Goal: Information Seeking & Learning: Learn about a topic

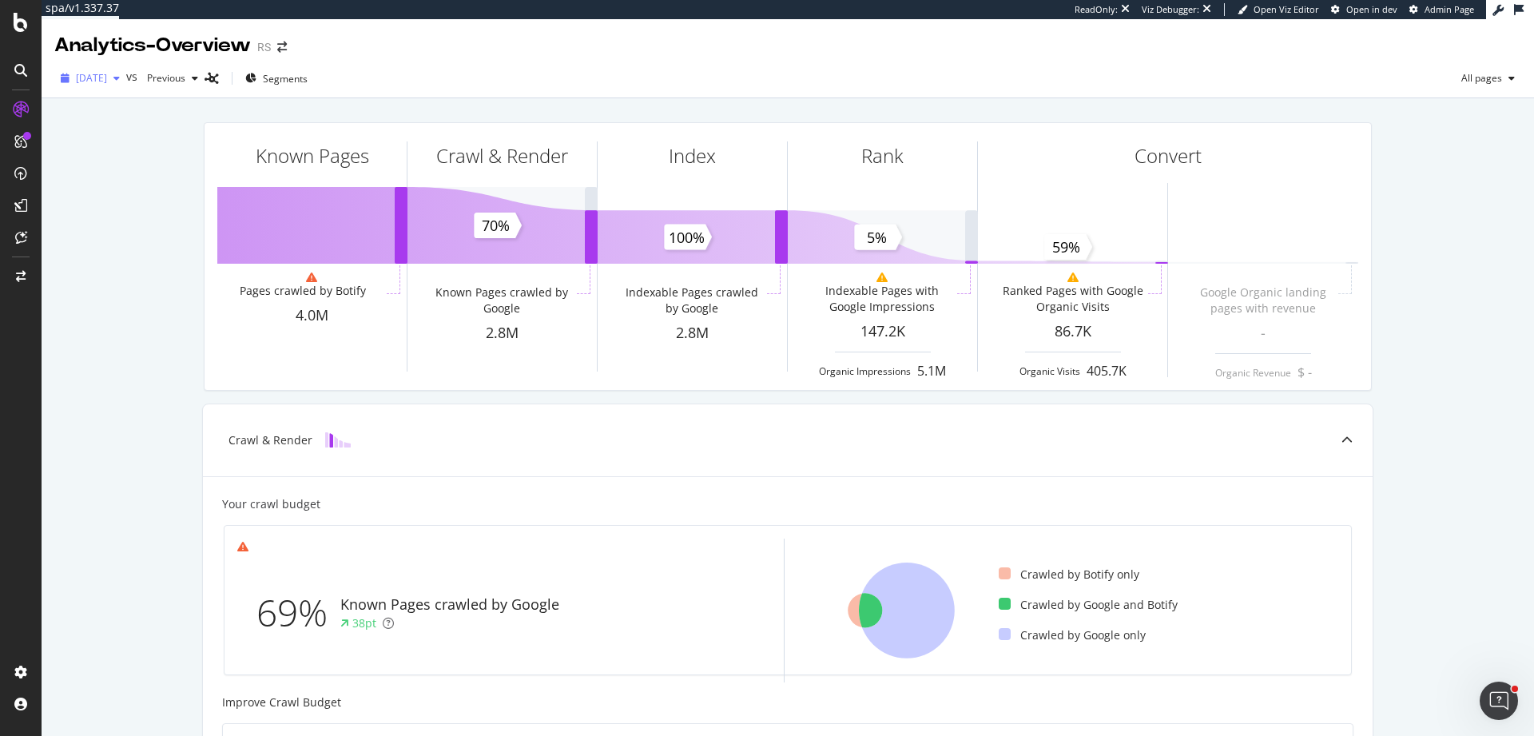
click at [99, 81] on span "[DATE]" at bounding box center [91, 78] width 31 height 14
click at [173, 142] on div "4.0M URLs" at bounding box center [196, 136] width 47 height 14
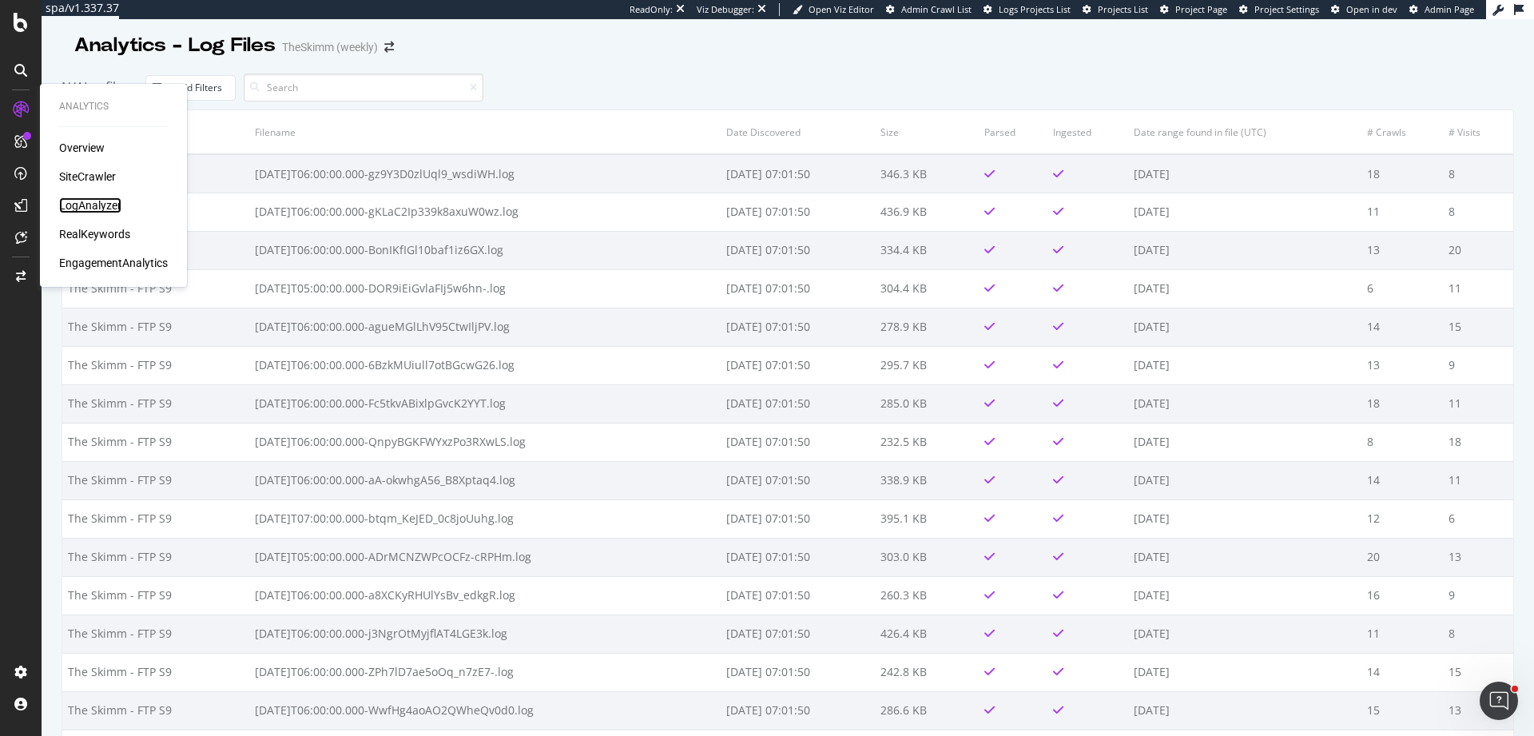
click at [96, 201] on div "LogAnalyzer" at bounding box center [90, 205] width 62 height 16
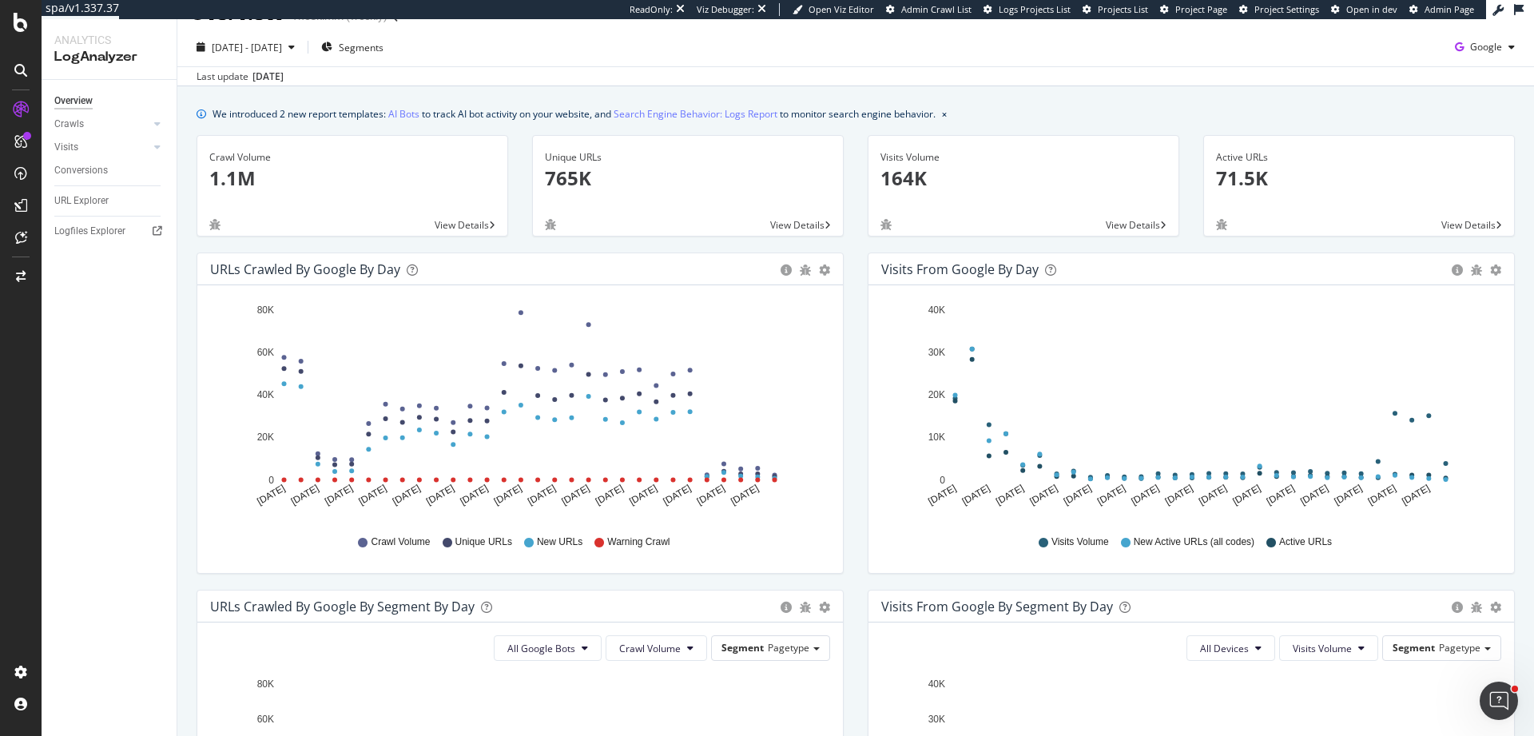
scroll to position [48, 0]
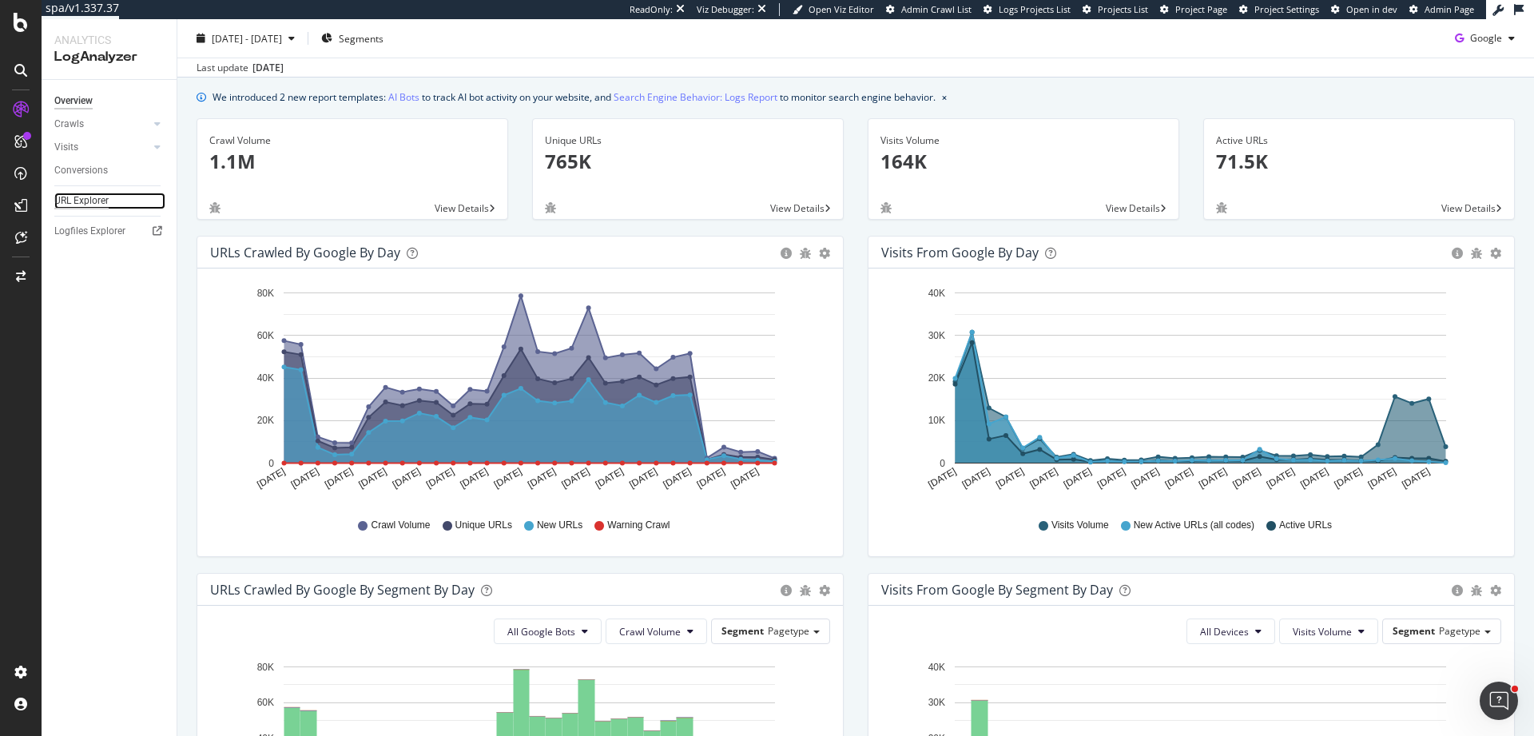
click at [103, 204] on div "URL Explorer" at bounding box center [81, 200] width 54 height 17
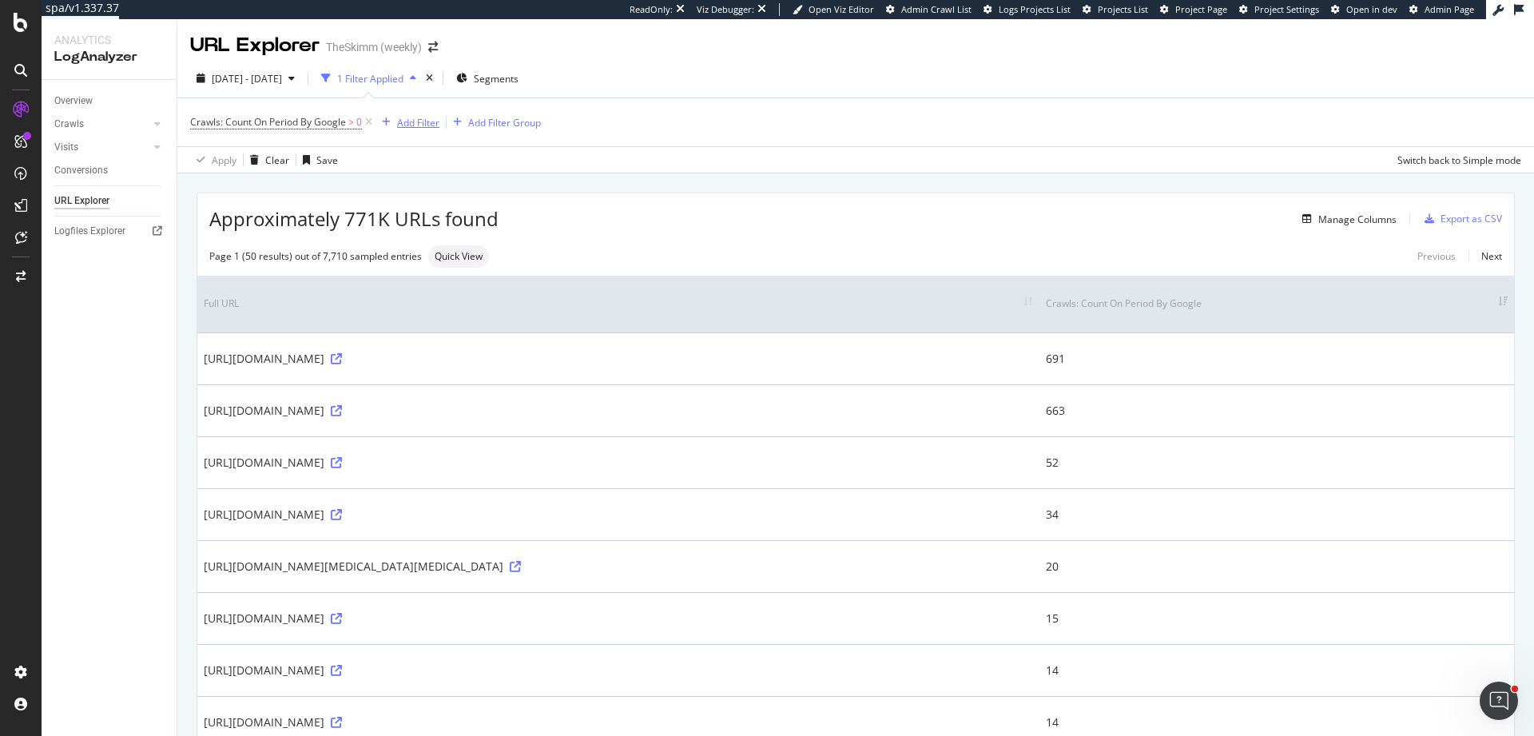
click at [416, 124] on div "Add Filter" at bounding box center [418, 123] width 42 height 14
click at [593, 81] on div "2025 Aug. 24th - Sep. 22nd 1 Filter Applied Segments" at bounding box center [855, 81] width 1356 height 32
click at [518, 83] on span "Segments" at bounding box center [496, 79] width 45 height 14
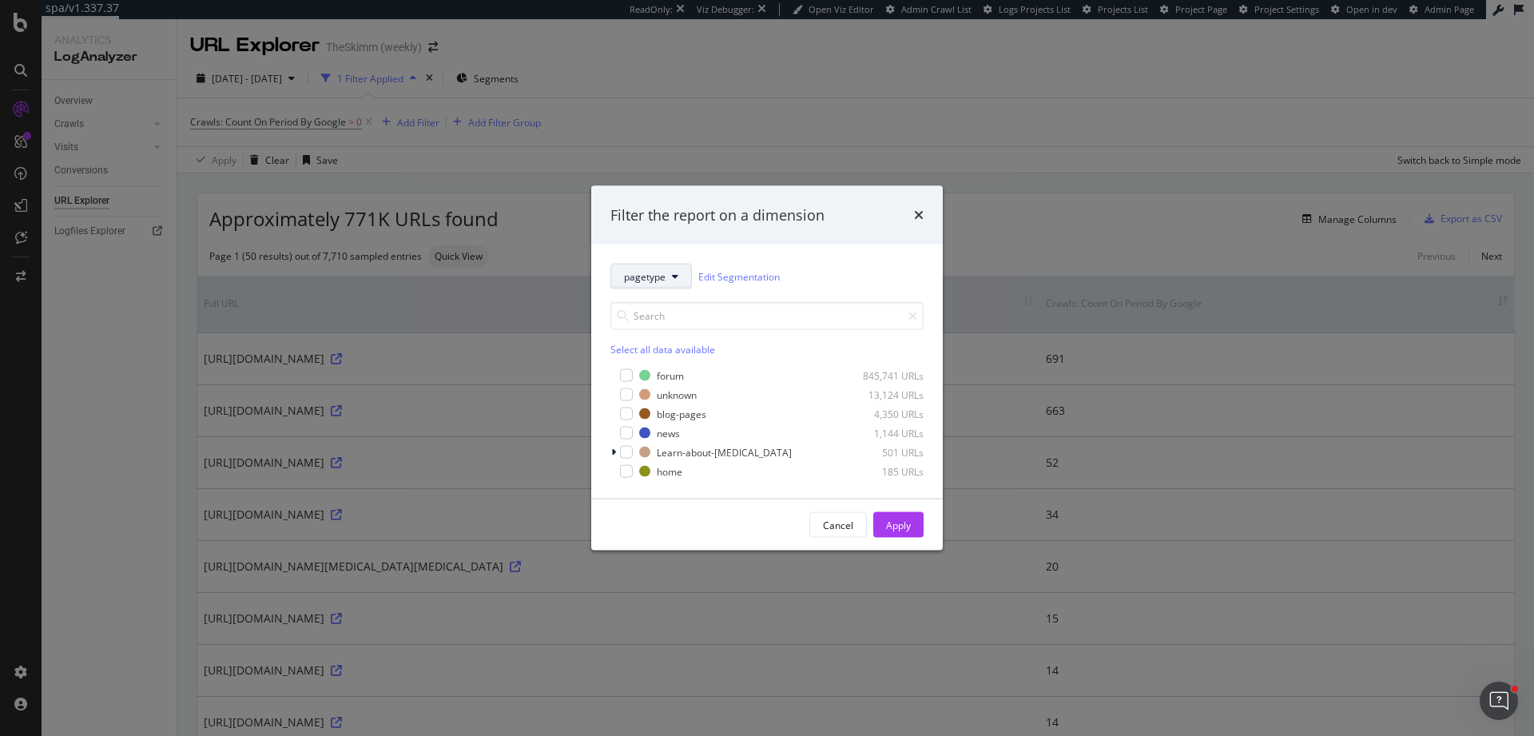
click at [677, 265] on button "pagetype" at bounding box center [650, 277] width 81 height 26
click at [643, 356] on span "host" at bounding box center [653, 363] width 58 height 14
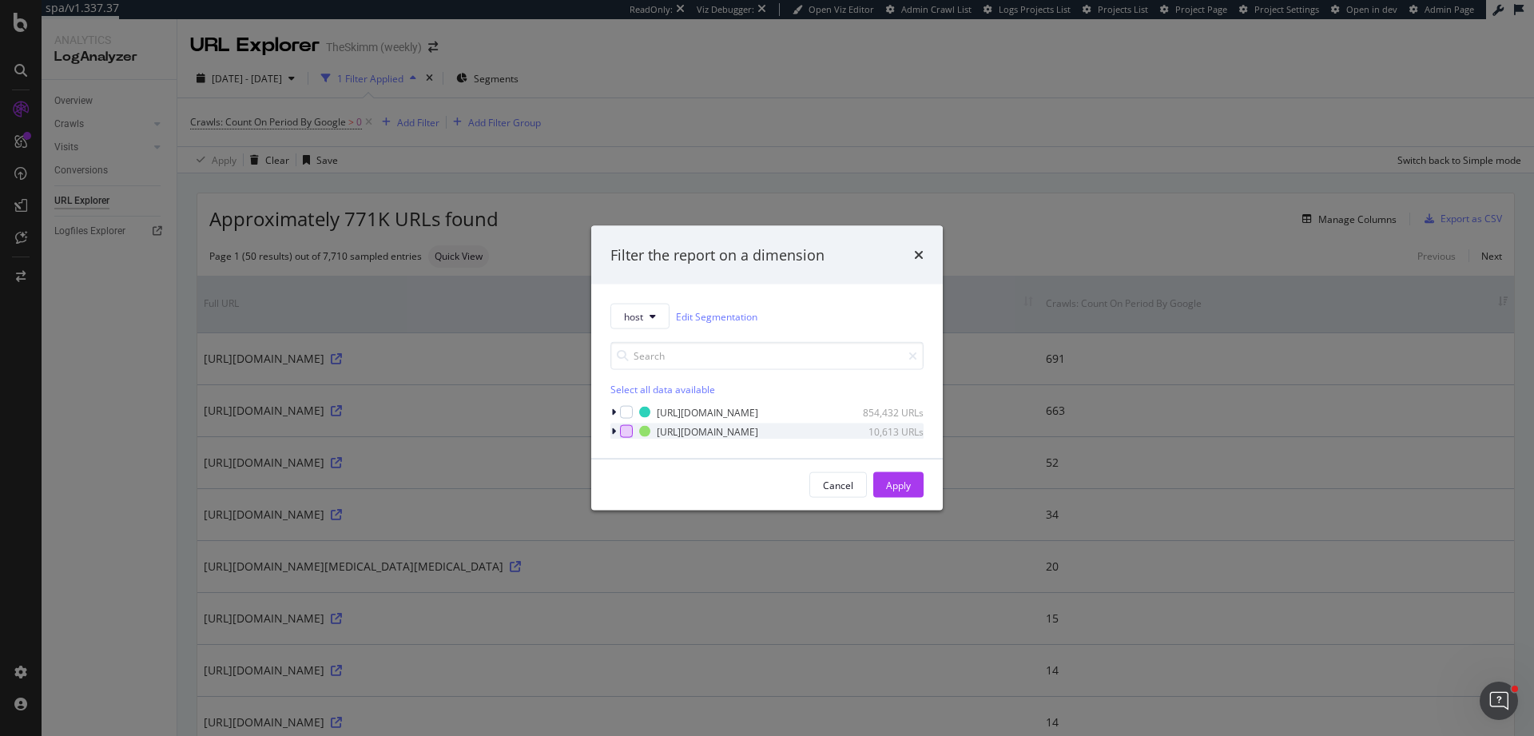
click at [625, 437] on div "modal" at bounding box center [626, 431] width 13 height 13
click at [915, 487] on button "Apply" at bounding box center [898, 485] width 50 height 26
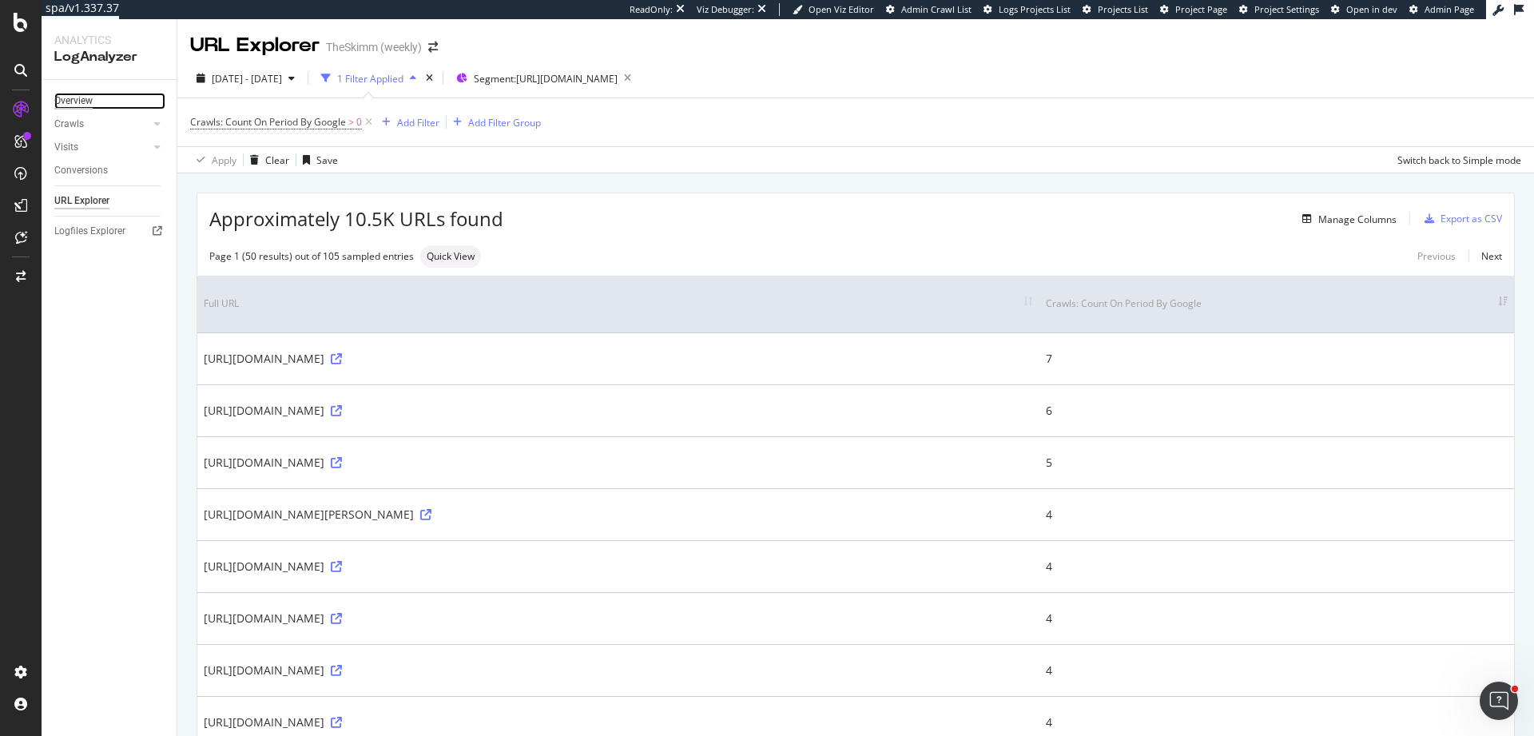
click at [83, 105] on div "Overview" at bounding box center [73, 101] width 38 height 17
